Goal: Information Seeking & Learning: Compare options

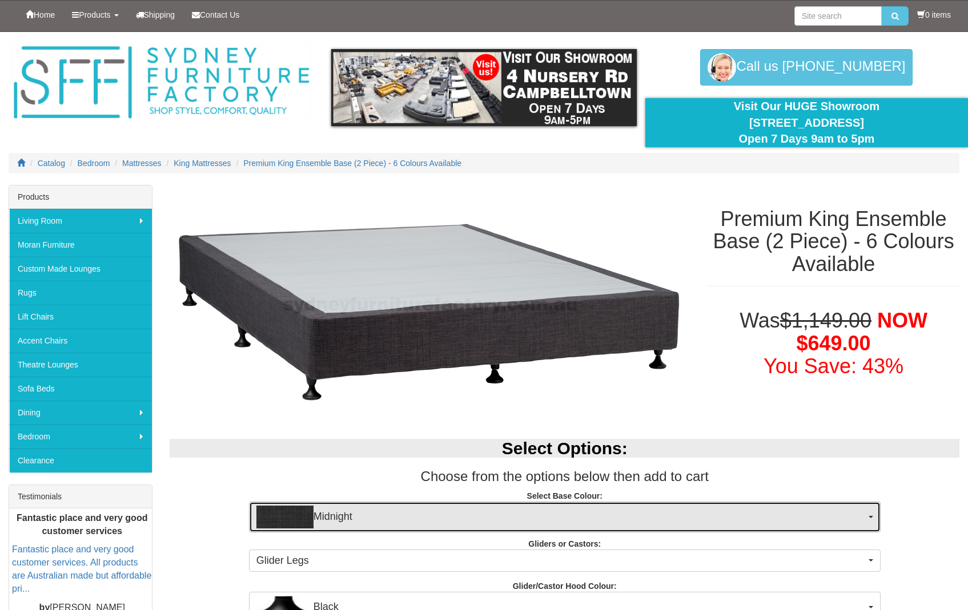
click at [871, 515] on button "Midnight" at bounding box center [564, 517] width 631 height 31
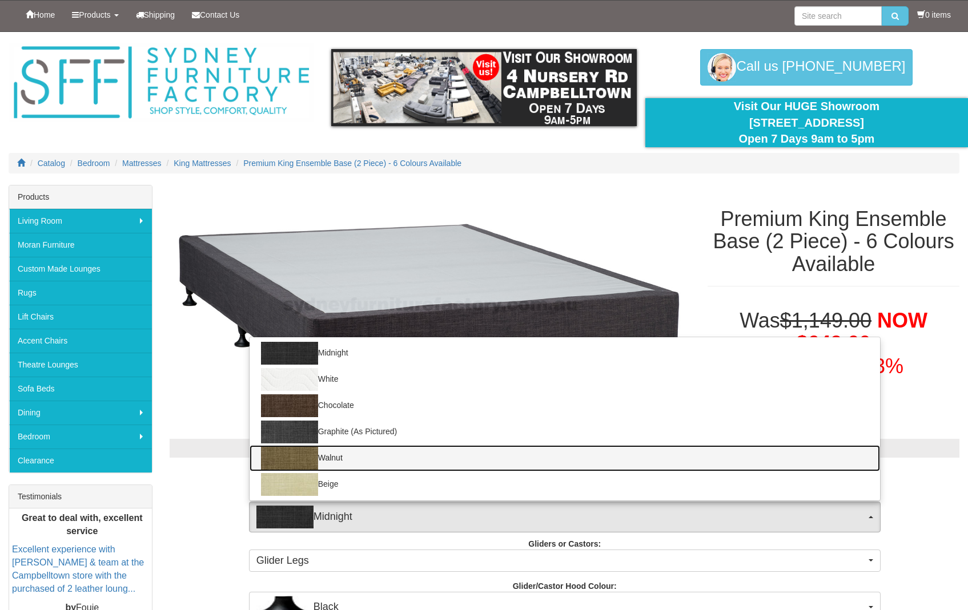
click at [289, 455] on img at bounding box center [289, 458] width 57 height 23
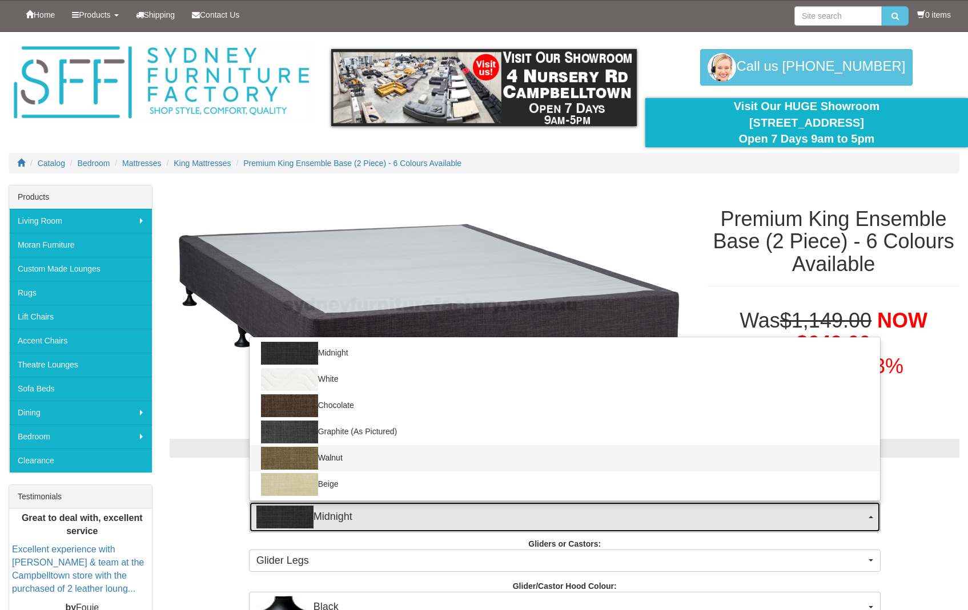
select select "1208"
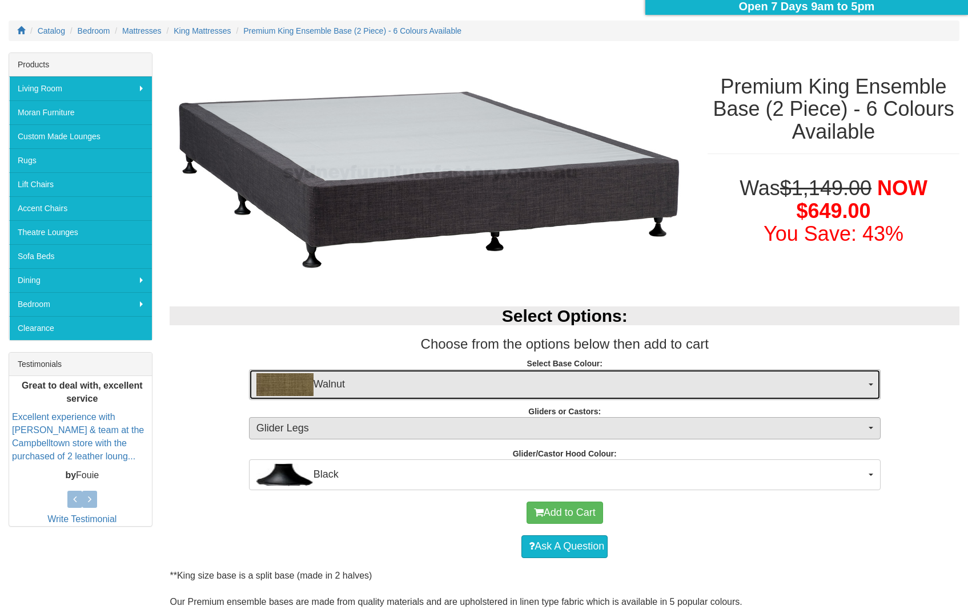
scroll to position [134, 0]
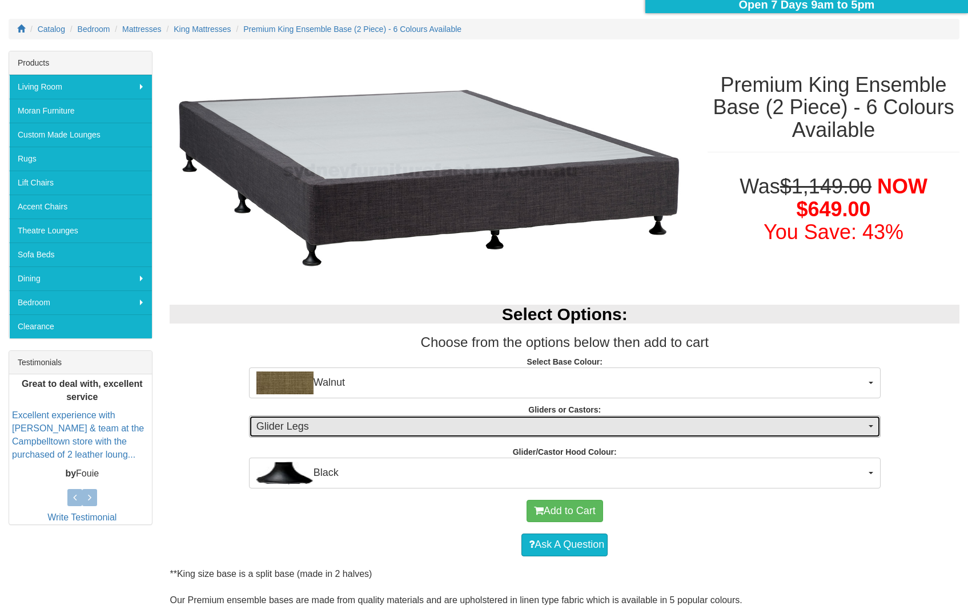
click at [872, 429] on button "Glider Legs" at bounding box center [564, 427] width 631 height 23
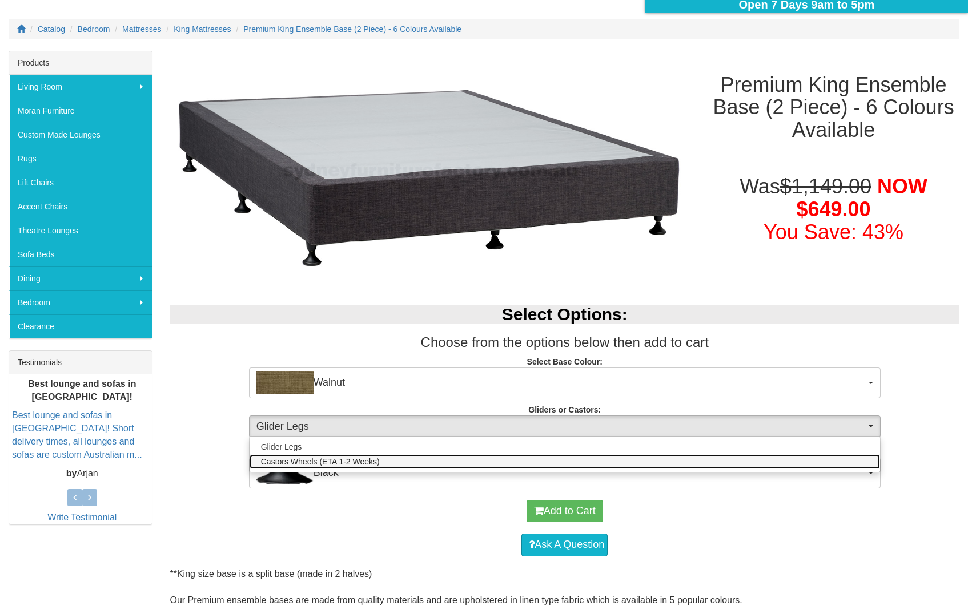
click at [396, 461] on link "Castors Wheels (ETA 1-2 Weeks)" at bounding box center [564, 461] width 630 height 15
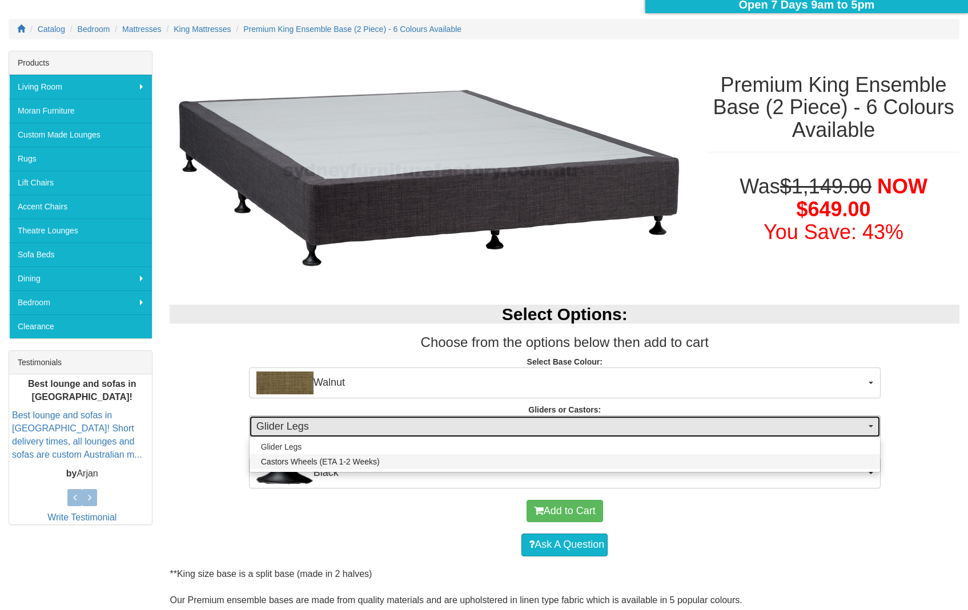
select select "1162"
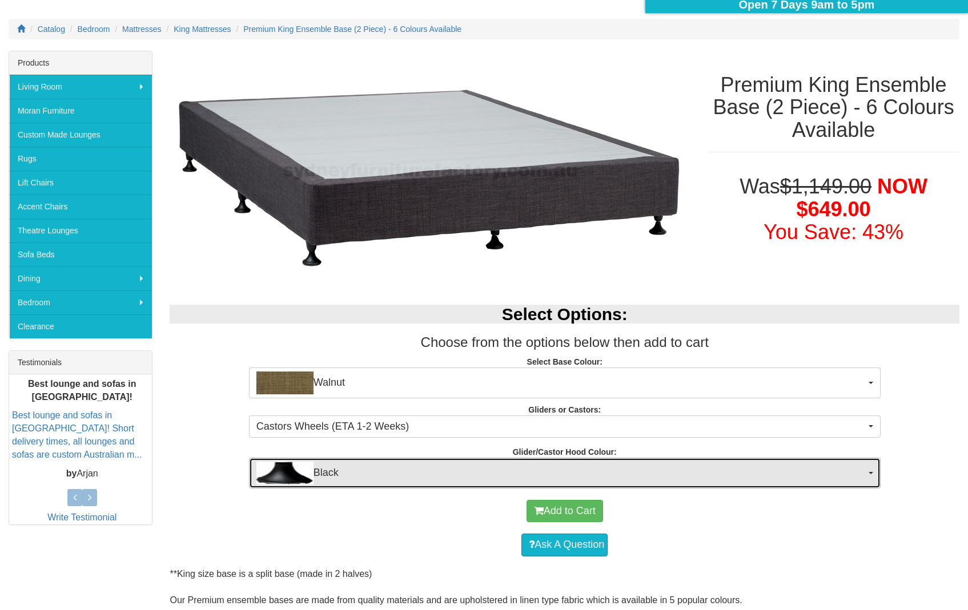
click at [869, 473] on span "button" at bounding box center [870, 473] width 5 height 2
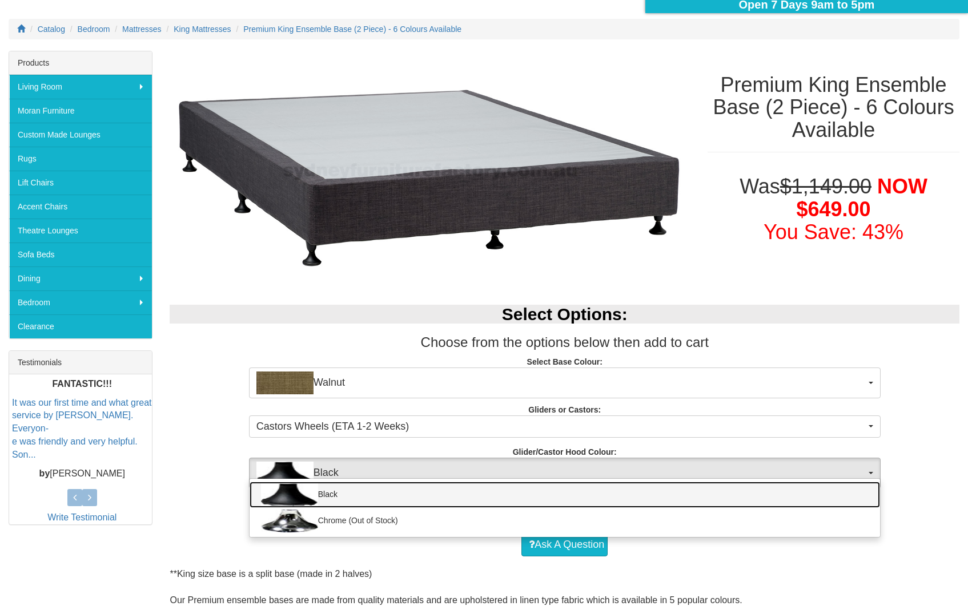
click at [288, 490] on img at bounding box center [289, 495] width 57 height 23
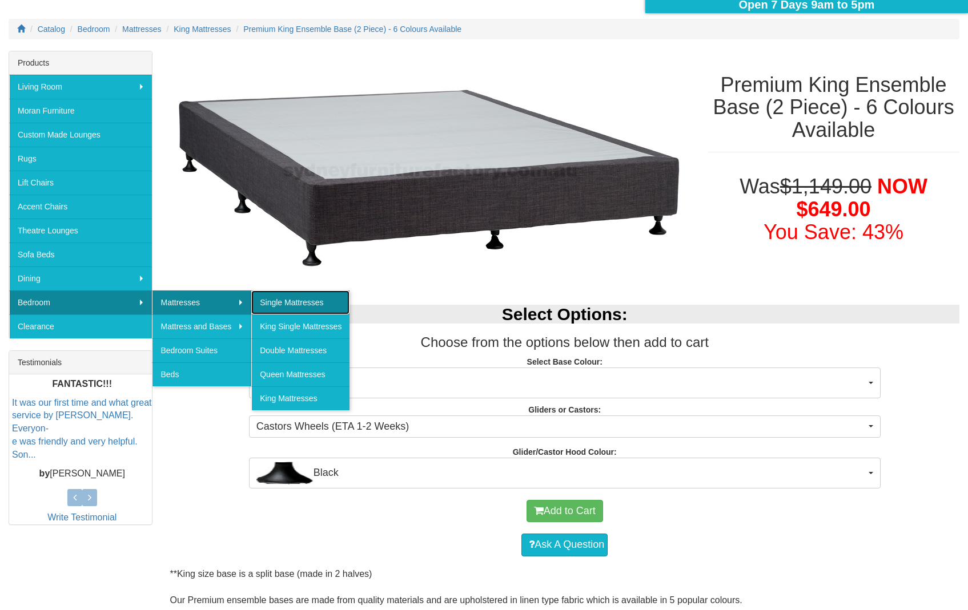
click at [271, 301] on link "Single Mattresses" at bounding box center [300, 303] width 98 height 24
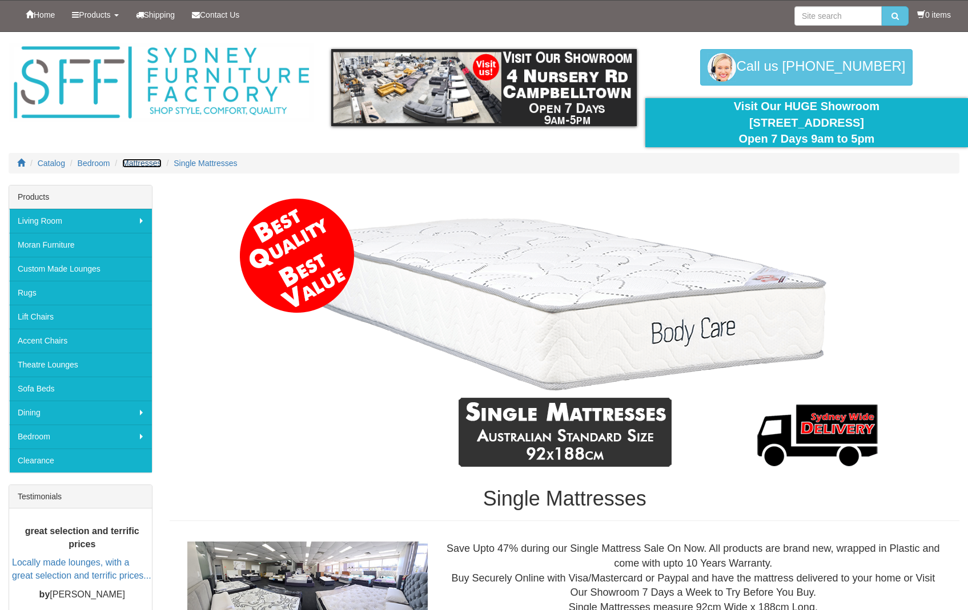
click at [152, 164] on span "Mattresses" at bounding box center [141, 163] width 39 height 9
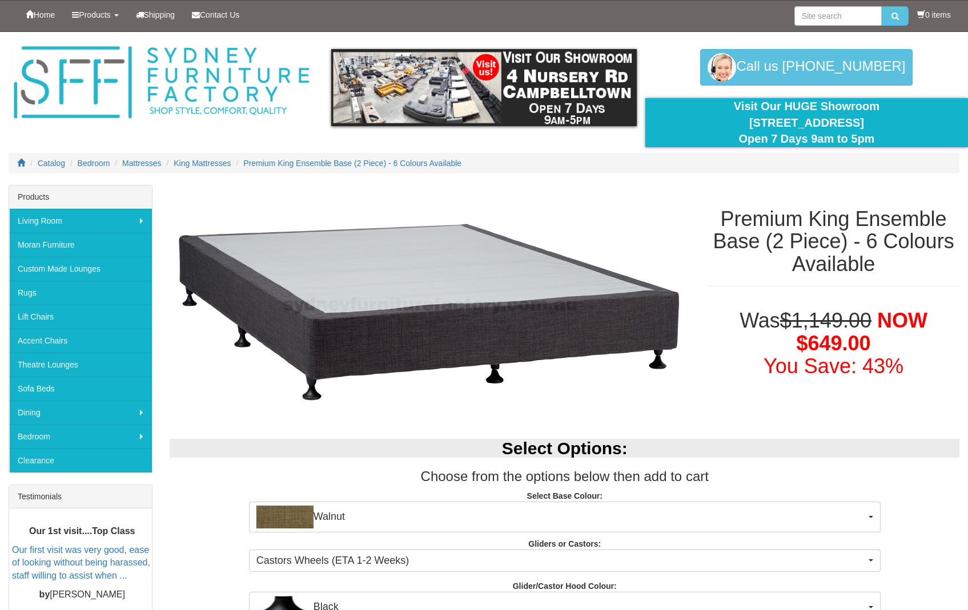
select select "1208"
select select "1162"
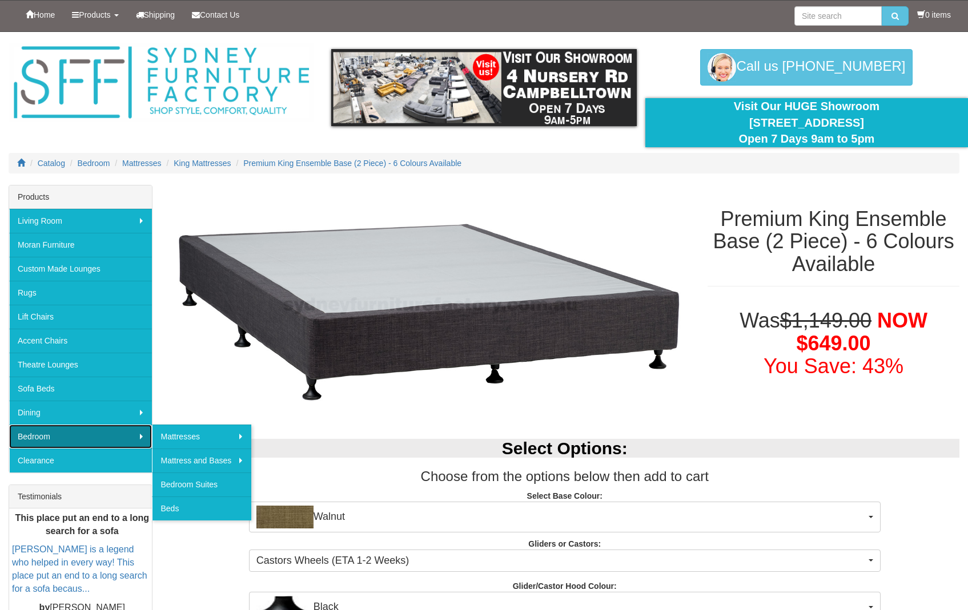
click at [62, 440] on link "Bedroom" at bounding box center [80, 437] width 143 height 24
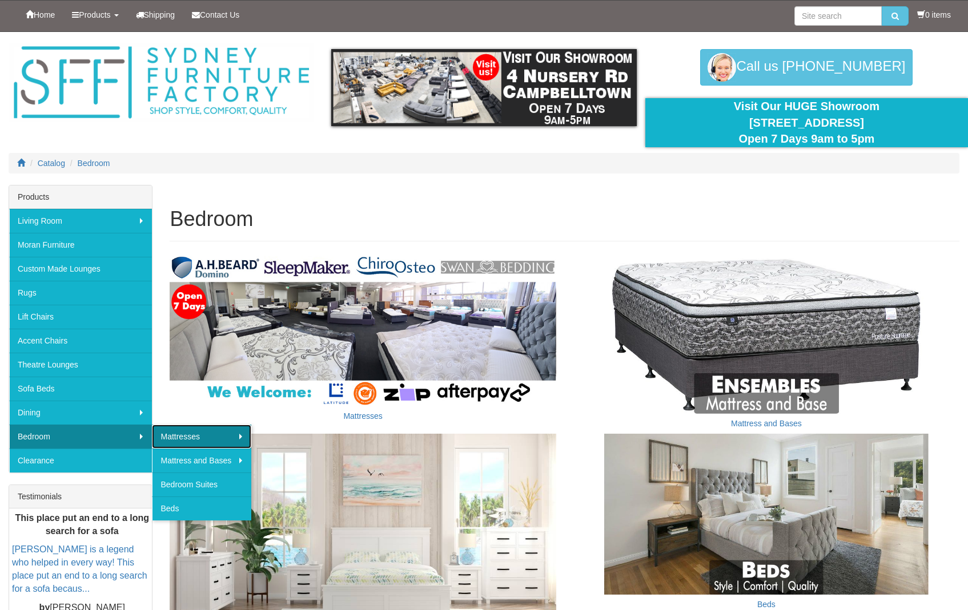
click at [179, 433] on link "Mattresses" at bounding box center [201, 437] width 99 height 24
